Goal: Task Accomplishment & Management: Manage account settings

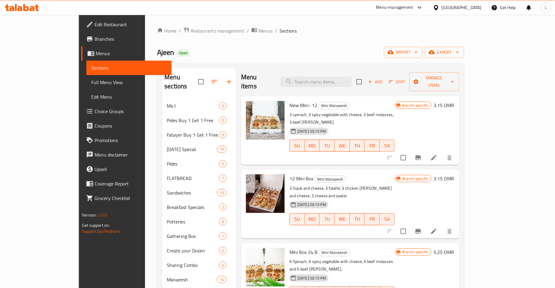
click at [37, 7] on icon at bounding box center [36, 7] width 4 height 7
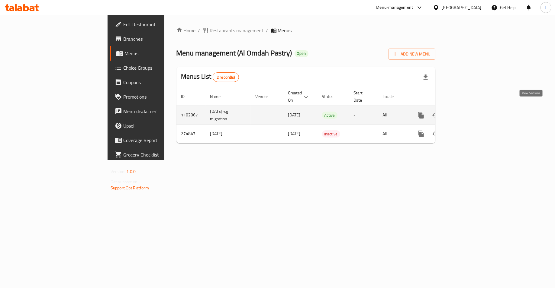
click at [468, 112] on icon "enhanced table" at bounding box center [464, 115] width 7 height 7
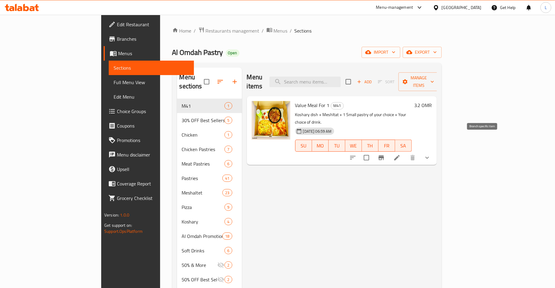
click at [385, 154] on icon "Branch-specific-item" at bounding box center [381, 157] width 7 height 7
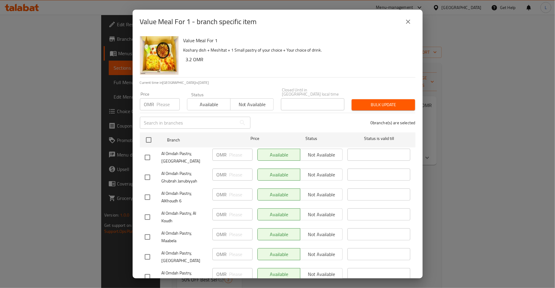
scroll to position [60, 0]
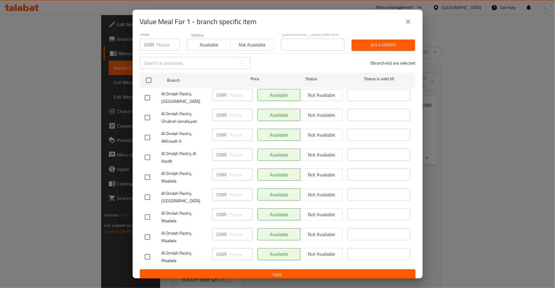
click at [410, 21] on icon "close" at bounding box center [407, 21] width 7 height 7
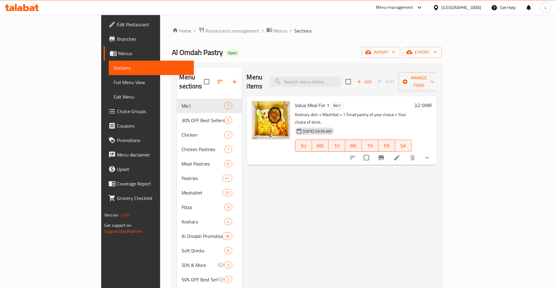
click at [405, 153] on li at bounding box center [396, 158] width 17 height 11
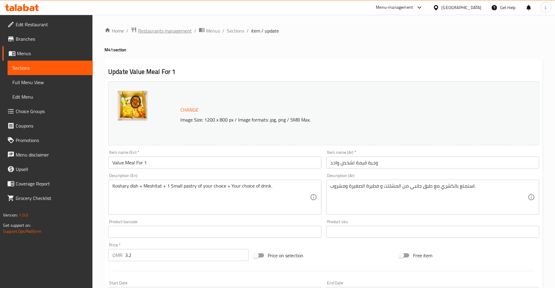
click at [162, 31] on span "Restaurants management" at bounding box center [165, 30] width 54 height 7
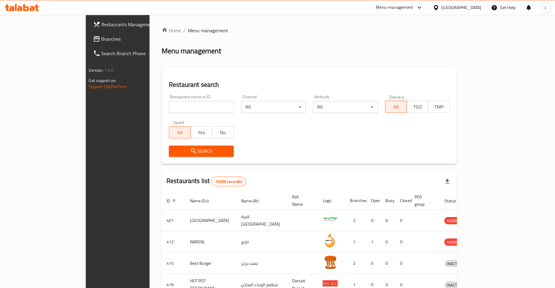
click at [177, 102] on input "search" at bounding box center [201, 107] width 65 height 12
type input "kabab planet"
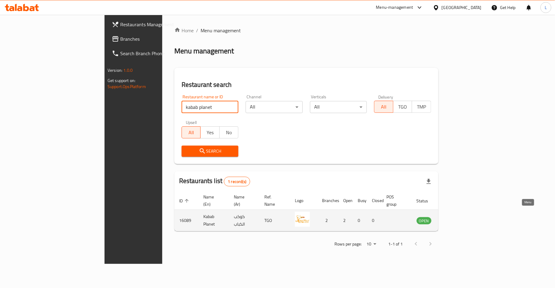
click at [455, 217] on icon "enhanced table" at bounding box center [451, 220] width 7 height 7
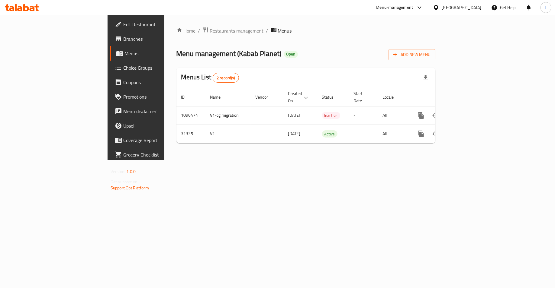
click at [124, 50] on span "Menus" at bounding box center [159, 53] width 71 height 7
click at [124, 56] on span "Menus" at bounding box center [159, 53] width 71 height 7
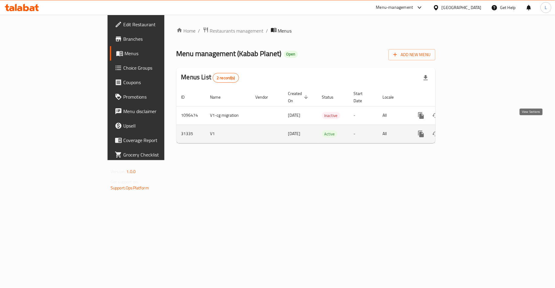
click at [468, 130] on icon "enhanced table" at bounding box center [464, 133] width 7 height 7
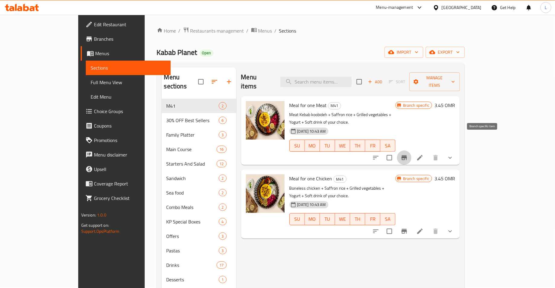
click at [408, 154] on icon "Branch-specific-item" at bounding box center [403, 157] width 7 height 7
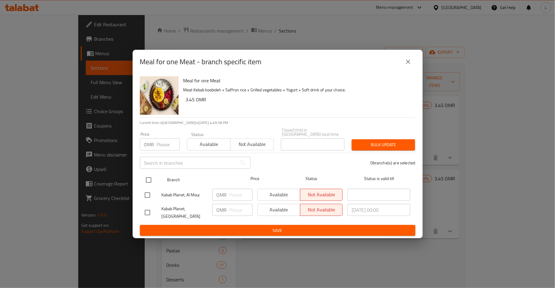
click at [149, 175] on input "checkbox" at bounding box center [148, 180] width 13 height 13
checkbox input "true"
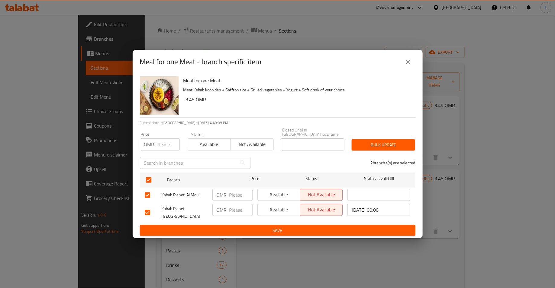
click at [203, 146] on span "Available" at bounding box center [209, 144] width 38 height 9
click at [386, 143] on span "Bulk update" at bounding box center [383, 145] width 54 height 8
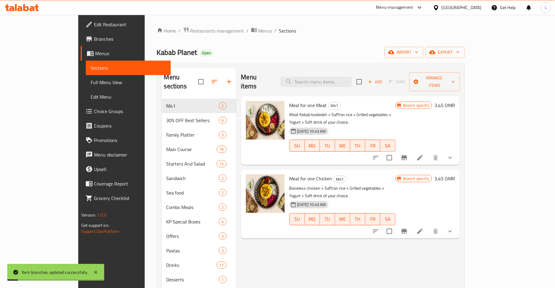
click at [407, 229] on icon "Branch-specific-item" at bounding box center [403, 231] width 5 height 5
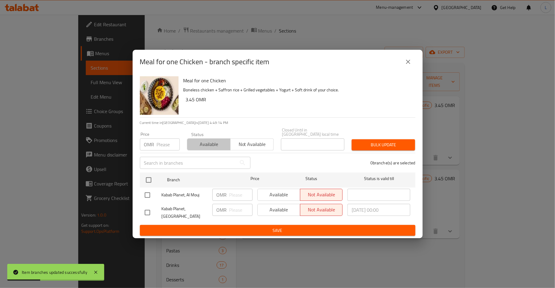
click at [194, 142] on span "Available" at bounding box center [209, 144] width 38 height 9
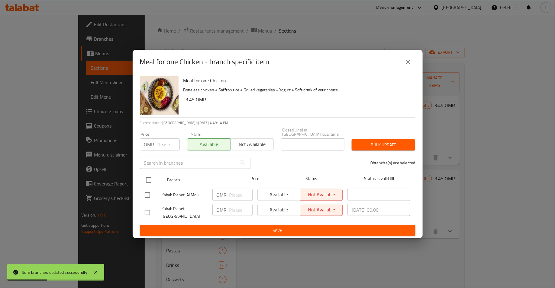
click at [149, 176] on input "checkbox" at bounding box center [148, 180] width 13 height 13
checkbox input "true"
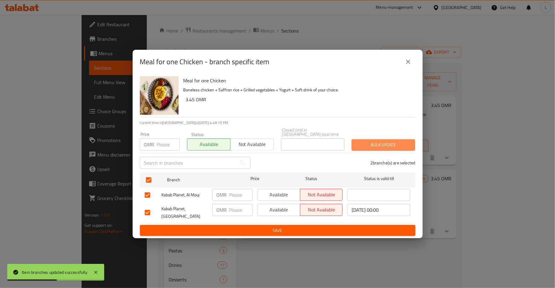
click at [375, 145] on span "Bulk update" at bounding box center [383, 145] width 54 height 8
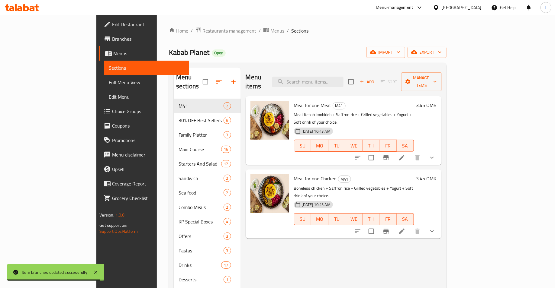
click at [202, 31] on span "Restaurants management" at bounding box center [229, 30] width 54 height 7
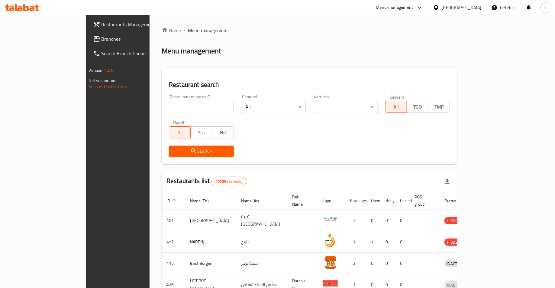
click at [170, 113] on div "Restaurant name or ID Restaurant name or ID" at bounding box center [201, 104] width 72 height 26
click at [165, 117] on div "Upsell All Yes No" at bounding box center [201, 129] width 72 height 25
click at [165, 114] on div "Restaurant name or ID Restaurant name or ID" at bounding box center [201, 104] width 72 height 26
click at [169, 111] on input "search" at bounding box center [201, 107] width 65 height 12
type input "dragon wok"
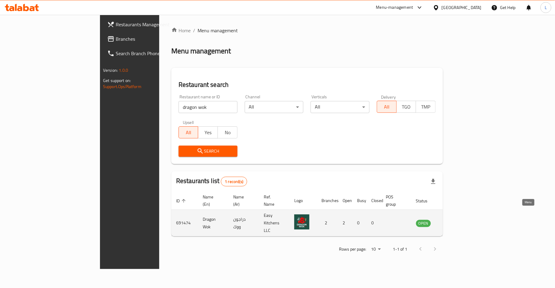
click at [455, 220] on icon "enhanced table" at bounding box center [451, 223] width 7 height 7
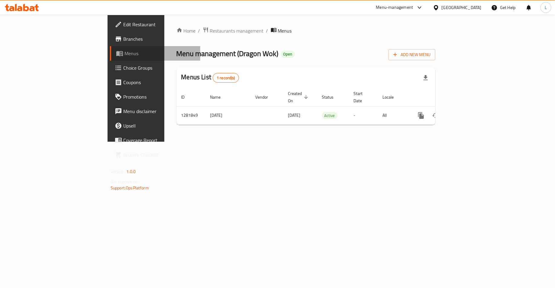
click at [124, 56] on span "Menus" at bounding box center [159, 53] width 71 height 7
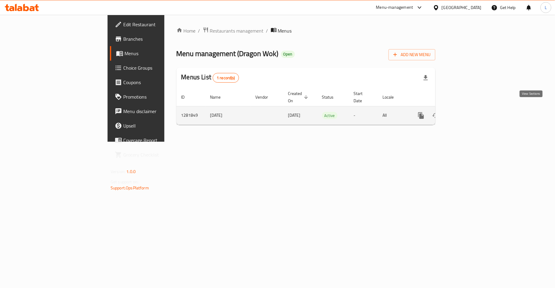
click at [468, 112] on icon "enhanced table" at bounding box center [464, 115] width 7 height 7
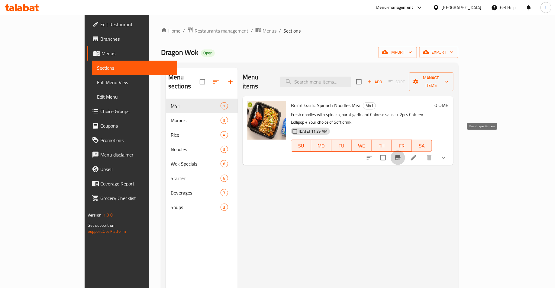
click at [401, 154] on icon "Branch-specific-item" at bounding box center [397, 157] width 7 height 7
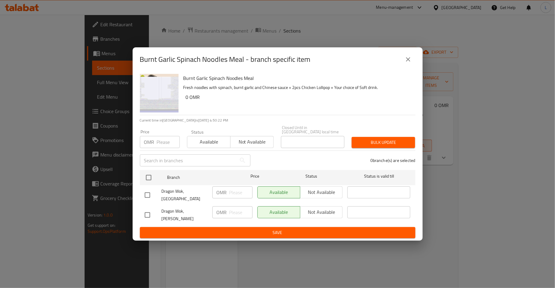
click at [410, 63] on icon "close" at bounding box center [407, 59] width 7 height 7
